Goal: Task Accomplishment & Management: Complete application form

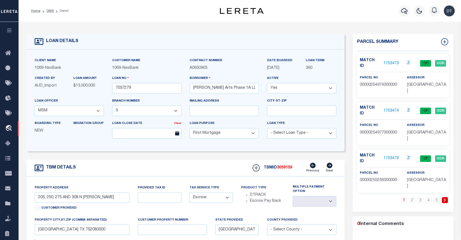
select select "613"
select select "1029"
select select "10"
select select "Escrow"
click at [131, 33] on div "LOAN DETAILS Client Name 1069 - NexBank Customer Name 1069" at bounding box center [239, 183] width 435 height 313
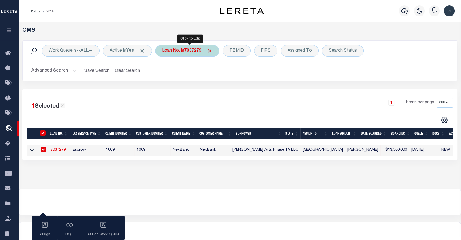
click at [194, 53] on b "7037279" at bounding box center [192, 51] width 17 height 4
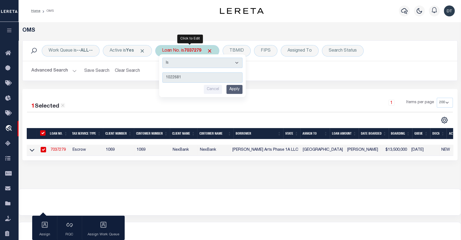
type input "1022681"
click at [236, 90] on input "Apply" at bounding box center [235, 89] width 16 height 9
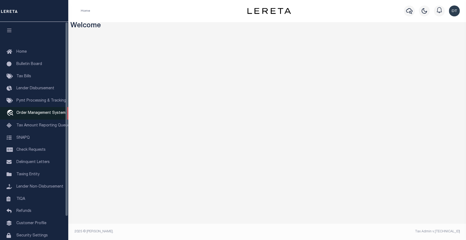
click at [22, 113] on span "Order Management System" at bounding box center [40, 113] width 49 height 4
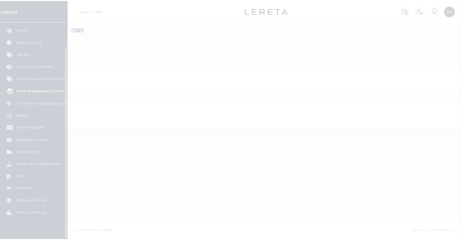
scroll to position [26, 0]
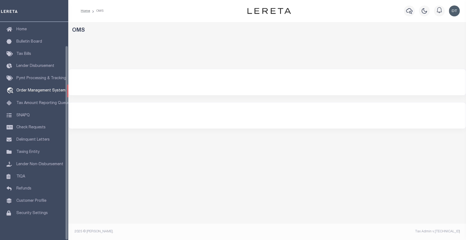
select select "200"
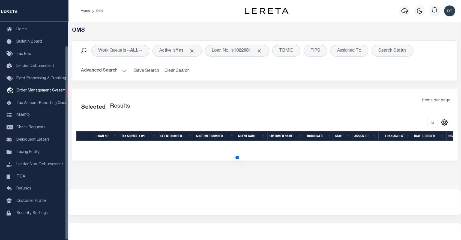
select select "200"
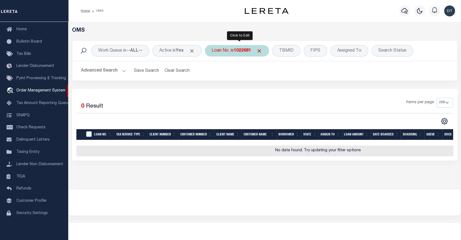
click at [248, 49] on b "1022681" at bounding box center [242, 51] width 17 height 4
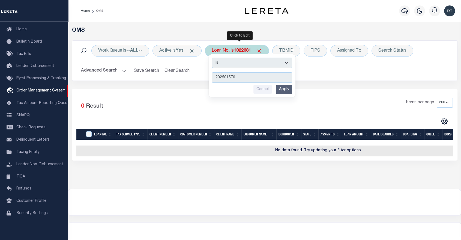
type input "202501576"
click at [289, 91] on input "Apply" at bounding box center [284, 89] width 16 height 9
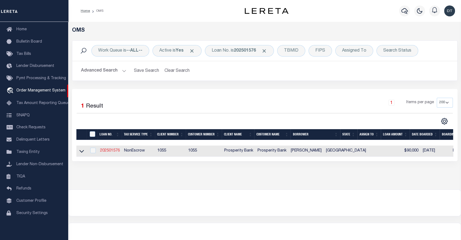
click at [111, 152] on link "202501576" at bounding box center [110, 151] width 20 height 4
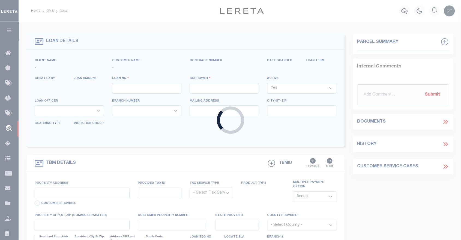
type input "202501576"
type input "ELOISE PEREZ ZATOPEK"
select select
type input "415 PYRMONT"
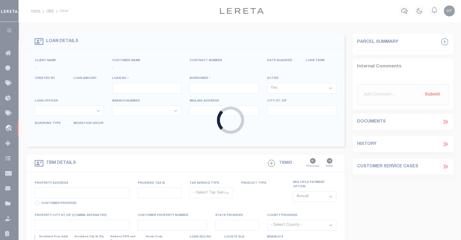
type input "NEW BRAUNFELS TX 78132"
select select
select select "NonEscrow"
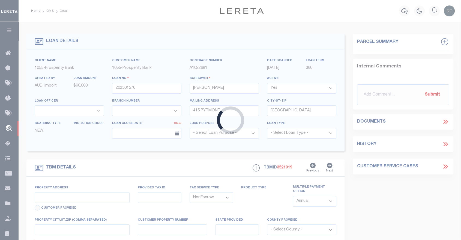
type input "1122 CR 243"
type input "62293"
select select
type input "HALLETTSVILLE, TX 77964"
type input "[GEOGRAPHIC_DATA]"
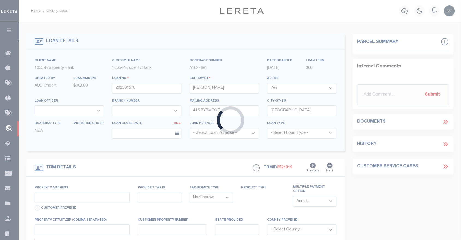
select select
type textarea "0.313 AC +/- JAMES LYONS SRV A-282"
select select "26809"
select select "4025"
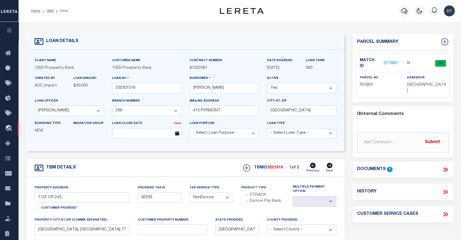
click at [329, 166] on icon at bounding box center [330, 165] width 6 height 5
type input "23801"
select select
type textarea "43.046 AC +/- JAMES LYONS SRV A-282"
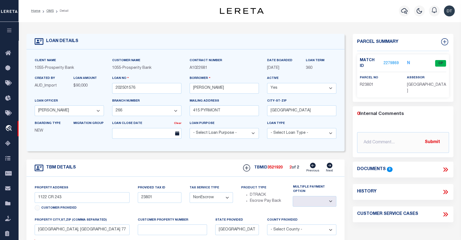
click at [313, 168] on icon at bounding box center [313, 165] width 6 height 5
type input "62293"
select select
type textarea "0.313 AC +/- JAMES LYONS SRV A-282"
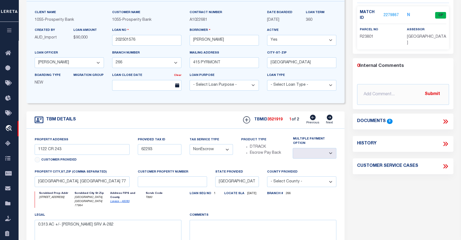
scroll to position [61, 0]
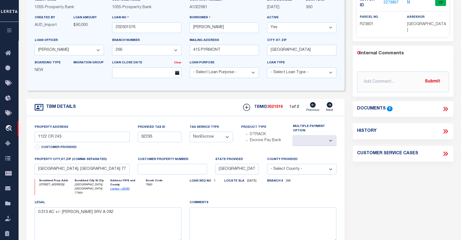
click at [331, 106] on icon at bounding box center [330, 104] width 6 height 5
type input "23801"
select select
type textarea "43.046 AC +/- JAMES LYONS SRV A-282"
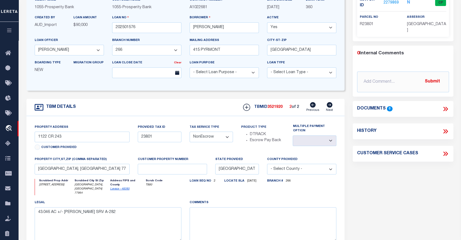
click at [313, 108] on icon at bounding box center [313, 104] width 6 height 5
type input "62293"
select select
type textarea "0.313 AC +/- JAMES LYONS SRV A-282"
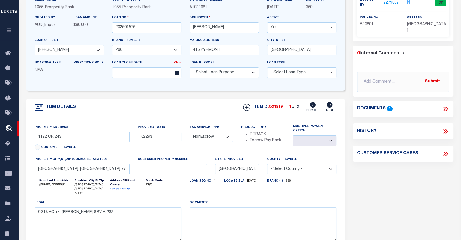
click at [330, 108] on icon at bounding box center [330, 104] width 6 height 5
type input "23801"
select select
type textarea "43.046 AC +/- JAMES LYONS SRV A-282"
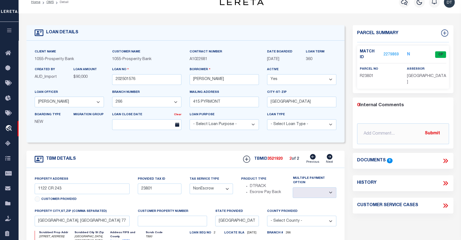
scroll to position [0, 0]
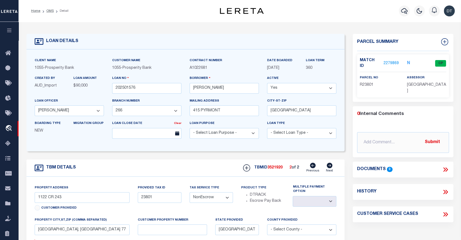
click at [388, 61] on link "2279869" at bounding box center [391, 64] width 15 height 6
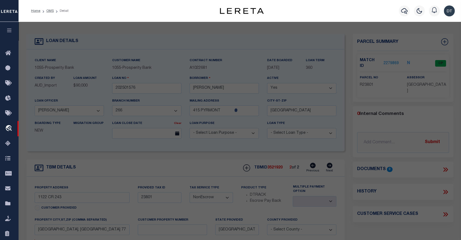
checkbox input "false"
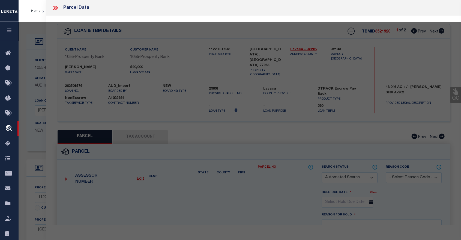
select select "CP"
type input "ELOISE P ZATOPEK,ZATOPEK JULIUS F III & ZATOPEK,JU"
select select "ATL"
select select "ADD"
type input "1122 COUNTY ROAD 243"
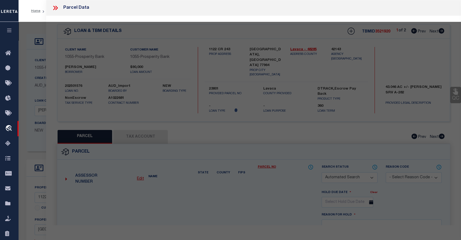
checkbox input "false"
type input "HALLETTSVILLE, TX 77964"
type textarea "A0282 JAMES LYONS HRS, ACRES 43.0460"
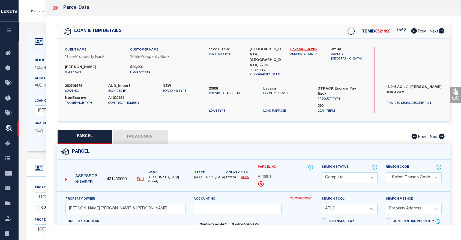
click at [442, 31] on icon at bounding box center [442, 30] width 6 height 5
select select "AS"
select select
checkbox input "false"
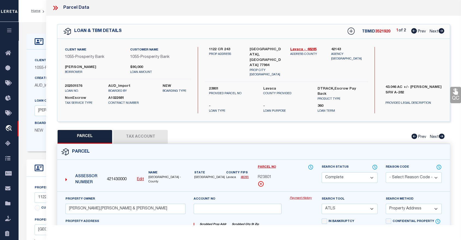
checkbox input "false"
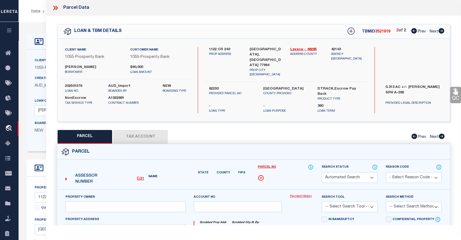
select select "CP"
type input "ELOISE P ZATOPEK,ZATOPEK JULIUS F III & ZATOPEK,JU"
select select "ATL"
select select "ADD"
type input "1122 COUNTY ROAD 243"
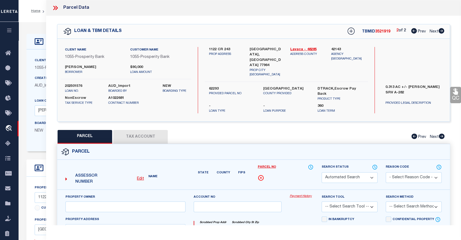
checkbox input "false"
type input "HALLETTSVILLE, TX 77964"
type textarea "A0282 JAMES LYONS HRS, ACRES 43.0460"
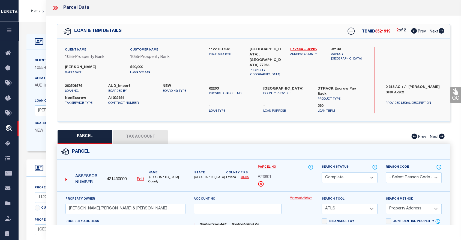
click at [413, 30] on icon at bounding box center [414, 30] width 6 height 5
select select "AS"
select select
checkbox input "false"
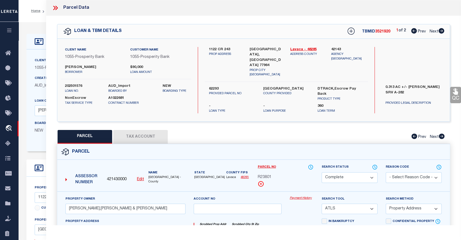
checkbox input "false"
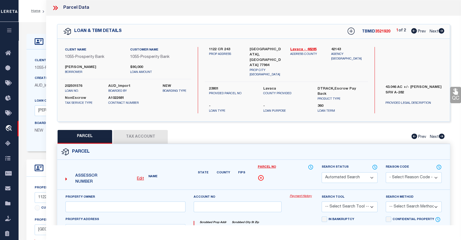
select select "CP"
type input "ELOISE P ZATOPEK,ZATOPEK JULIUS F III & ZATOPEK,JU"
select select "ATL"
select select "ADD"
type input "1122 COUNTY ROAD 243"
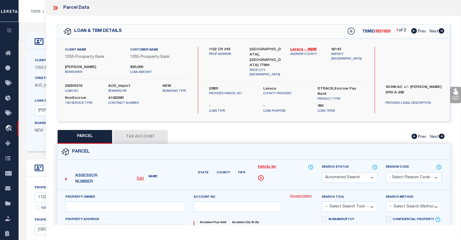
checkbox input "false"
type input "HALLETTSVILLE, TX 77964"
type textarea "A0282 JAMES LYONS HRS, ACRES 43.0460"
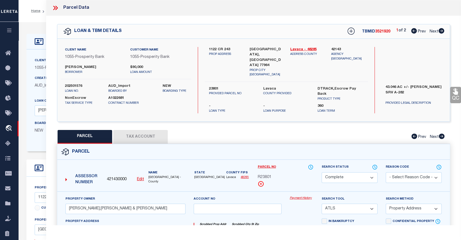
click at [441, 30] on icon at bounding box center [442, 30] width 6 height 5
select select "AS"
select select
checkbox input "false"
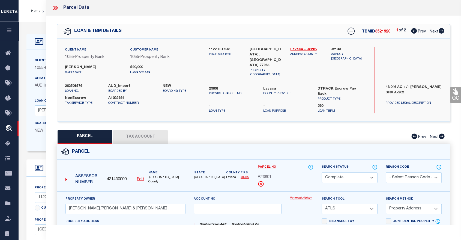
checkbox input "false"
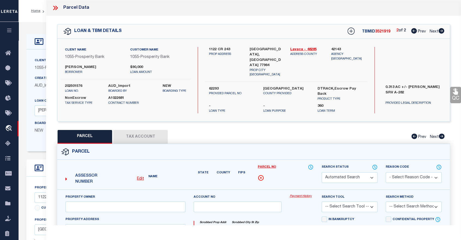
select select "CP"
type input "ELOISE P ZATOPEK,ZATOPEK JULIUS F III & ZATOPEK,JU"
select select "ATL"
select select "ADD"
type input "1122 COUNTY ROAD 243"
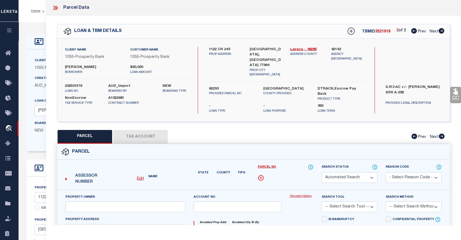
checkbox input "false"
type input "HALLETTSVILLE, TX 77964"
type textarea "A0282 JAMES LYONS HRS, ACRES 43.0460"
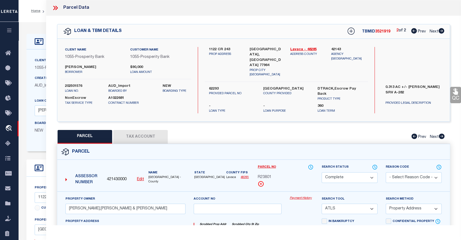
click at [414, 30] on icon at bounding box center [414, 30] width 6 height 5
select select "AS"
select select
checkbox input "false"
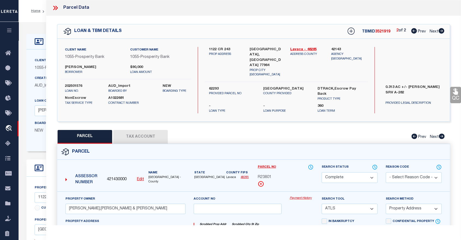
checkbox input "false"
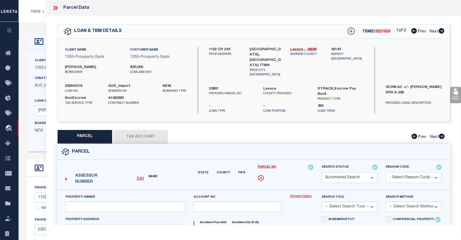
select select "CP"
type input "ELOISE P ZATOPEK,ZATOPEK JULIUS F III & ZATOPEK,JU"
select select "ATL"
select select "ADD"
type input "1122 COUNTY ROAD 243"
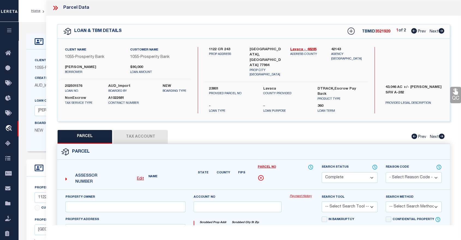
checkbox input "false"
type input "HALLETTSVILLE, TX 77964"
type textarea "A0282 JAMES LYONS HRS, ACRES 43.0460"
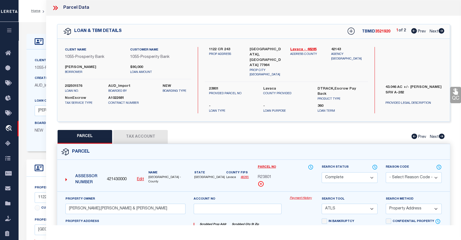
click at [55, 10] on icon at bounding box center [55, 7] width 7 height 7
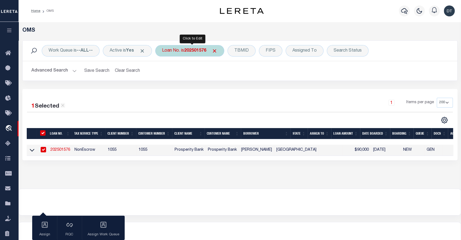
click at [203, 51] on b "202501576" at bounding box center [195, 51] width 22 height 4
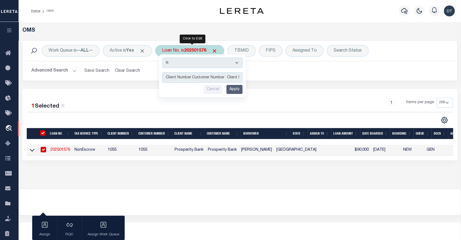
scroll to position [0, 1644]
type input "Client Number Customer Number Client Name Customer Name Loan ID Loan (Customer)…"
click at [218, 78] on input "Client Number Customer Number Client Name Customer Name Loan ID Loan (Customer)…" at bounding box center [202, 77] width 80 height 10
paste input "104004494"
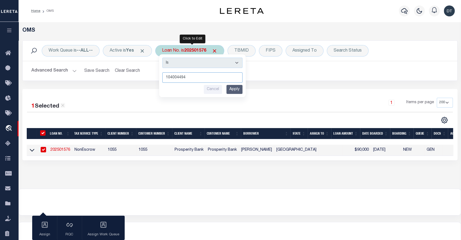
type input "104004494"
click at [233, 89] on input "Apply" at bounding box center [235, 89] width 16 height 9
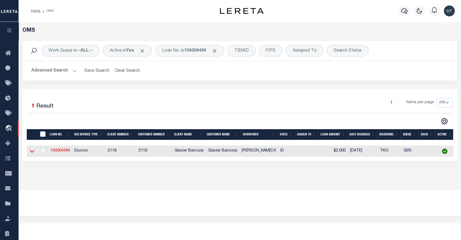
click at [31, 151] on icon at bounding box center [32, 151] width 5 height 6
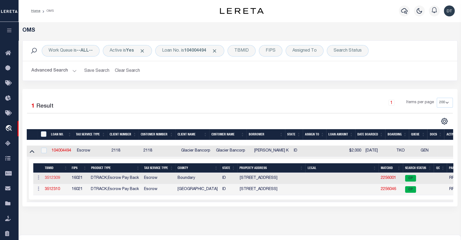
click at [54, 178] on link "3512309" at bounding box center [52, 178] width 15 height 4
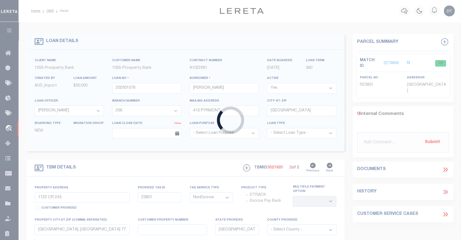
type input "104004494"
type input "WEAVER KEELY K"
select select
select select "100"
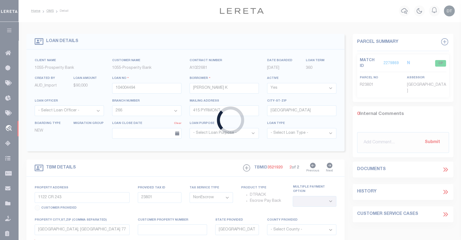
select select "Escrow"
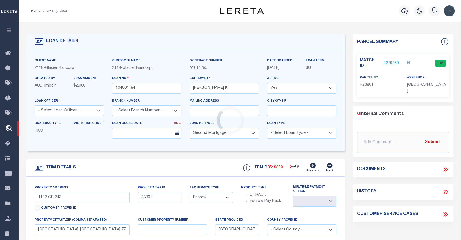
type input "964 MOON SHADOW RD"
type input "RP62N01E152412"
select select
type input "BONNERS FERRY ID 838055444"
type input "97649171"
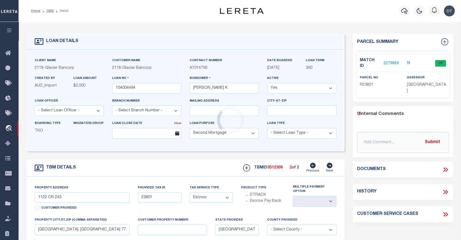
type input "ID"
select select
select select "164180"
select select "3688"
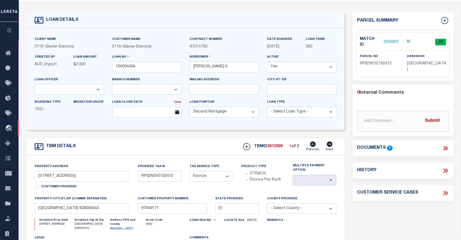
scroll to position [61, 0]
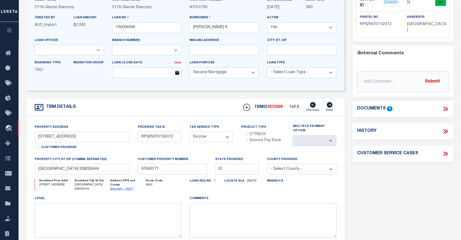
click at [330, 109] on link "Next" at bounding box center [329, 107] width 7 height 10
type input "OC62N01E152412"
select select
click at [311, 106] on icon at bounding box center [313, 104] width 6 height 5
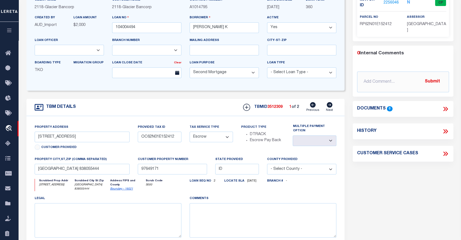
type input "RP62N01E152412"
select select
